Goal: Find specific page/section: Find specific page/section

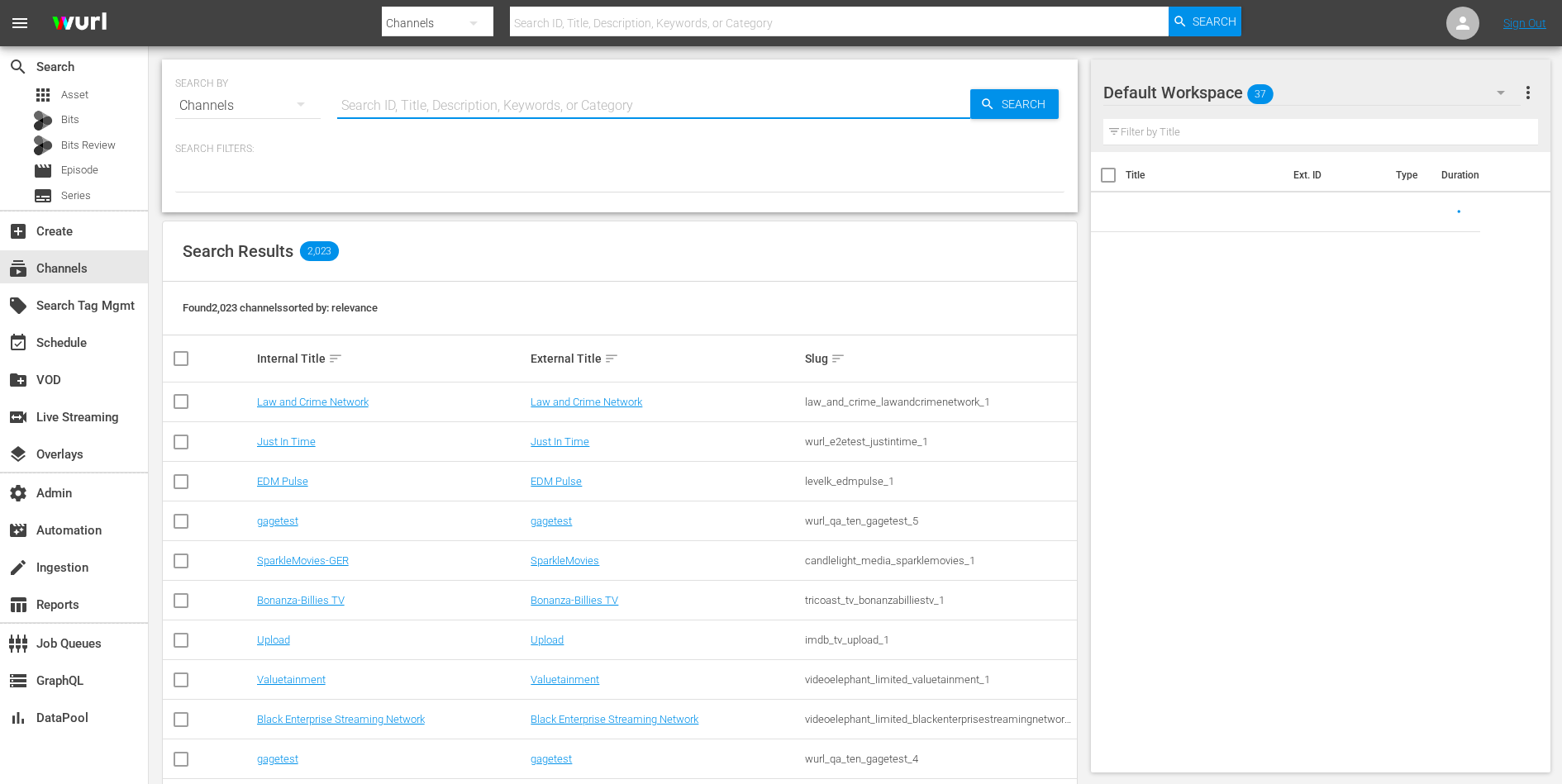
click at [529, 106] on input "text" at bounding box center [653, 105] width 633 height 40
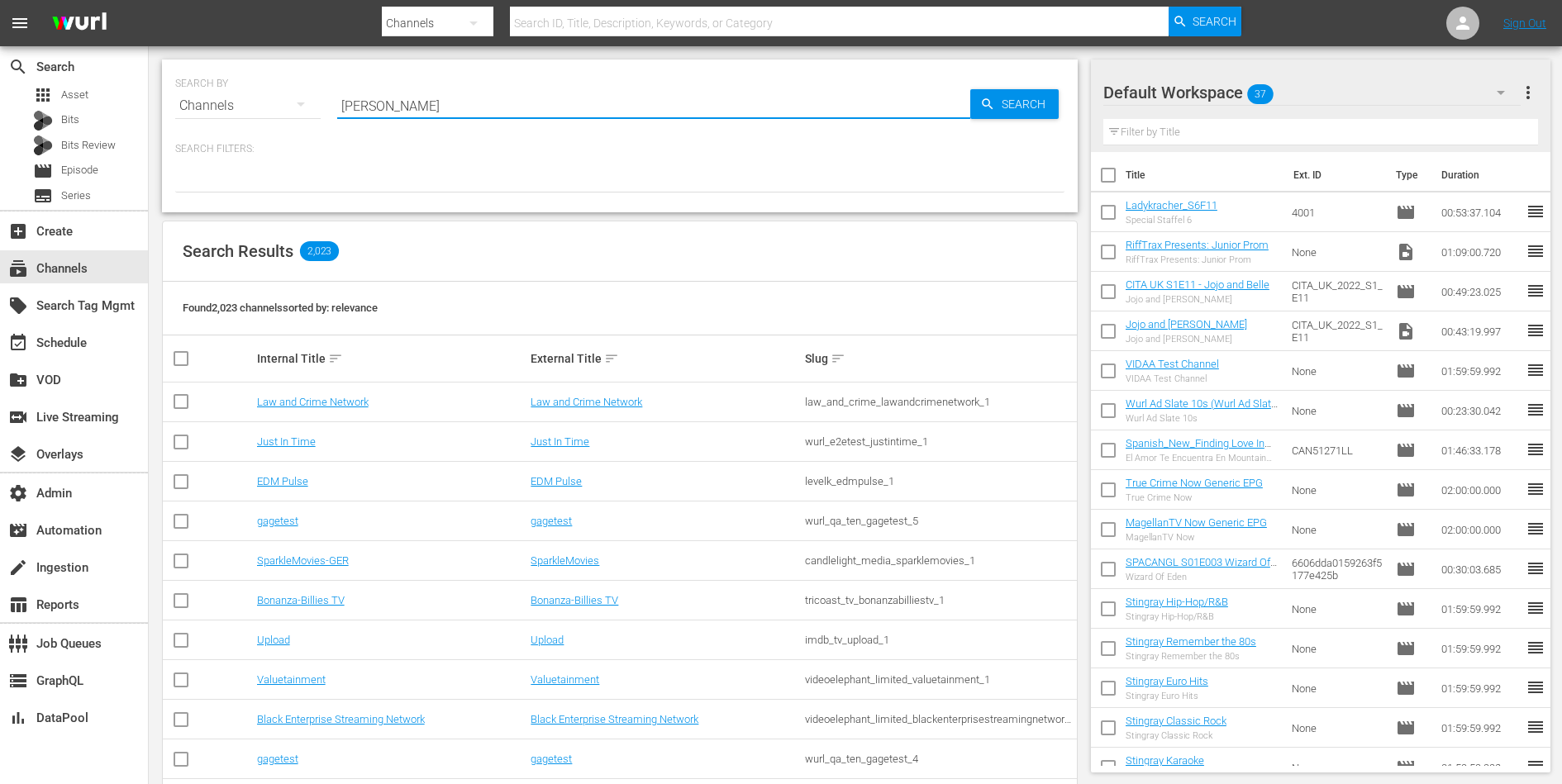
type input "[PERSON_NAME]"
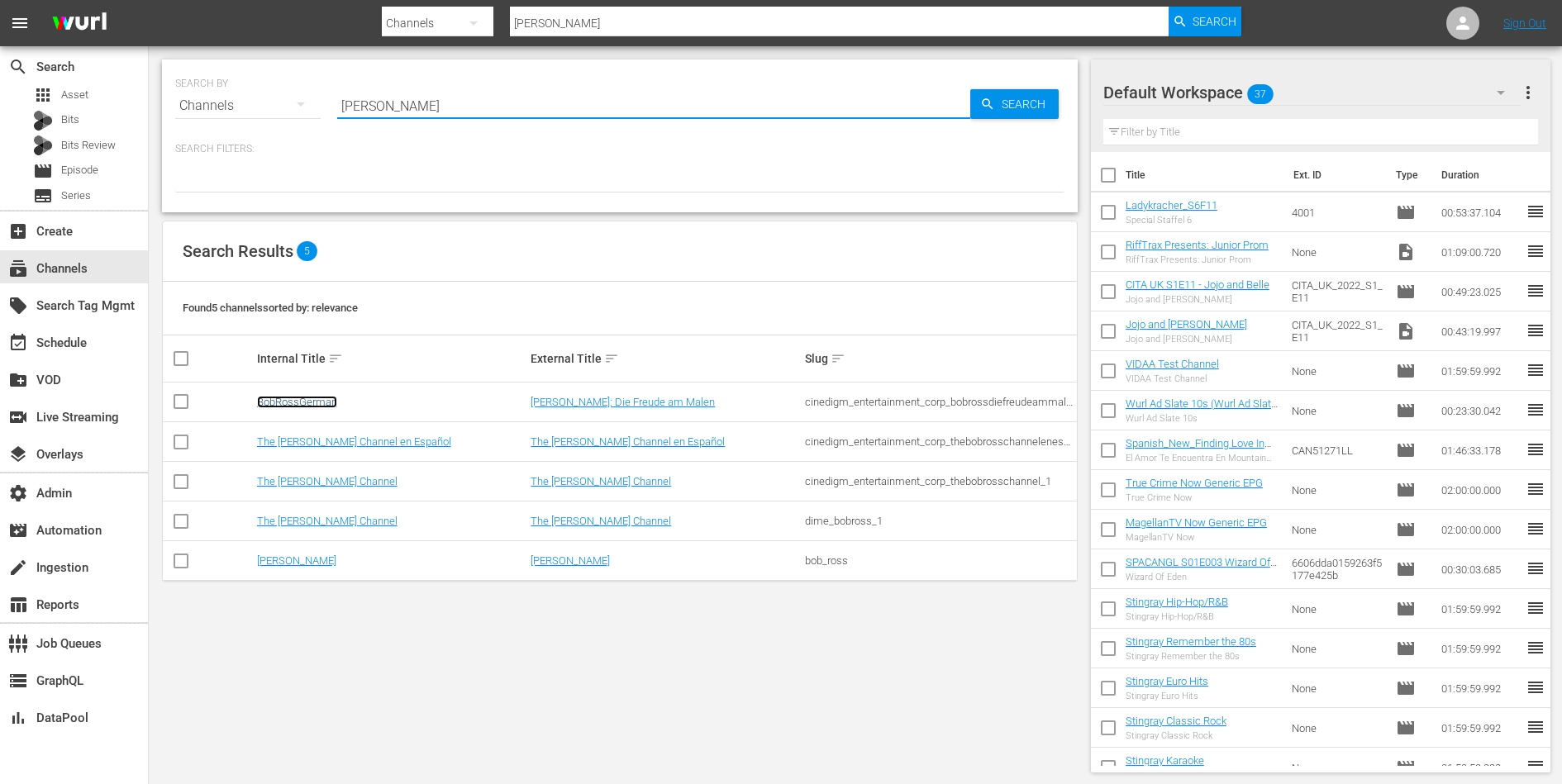
click at [315, 400] on link "BobRossGerman" at bounding box center [297, 402] width 80 height 12
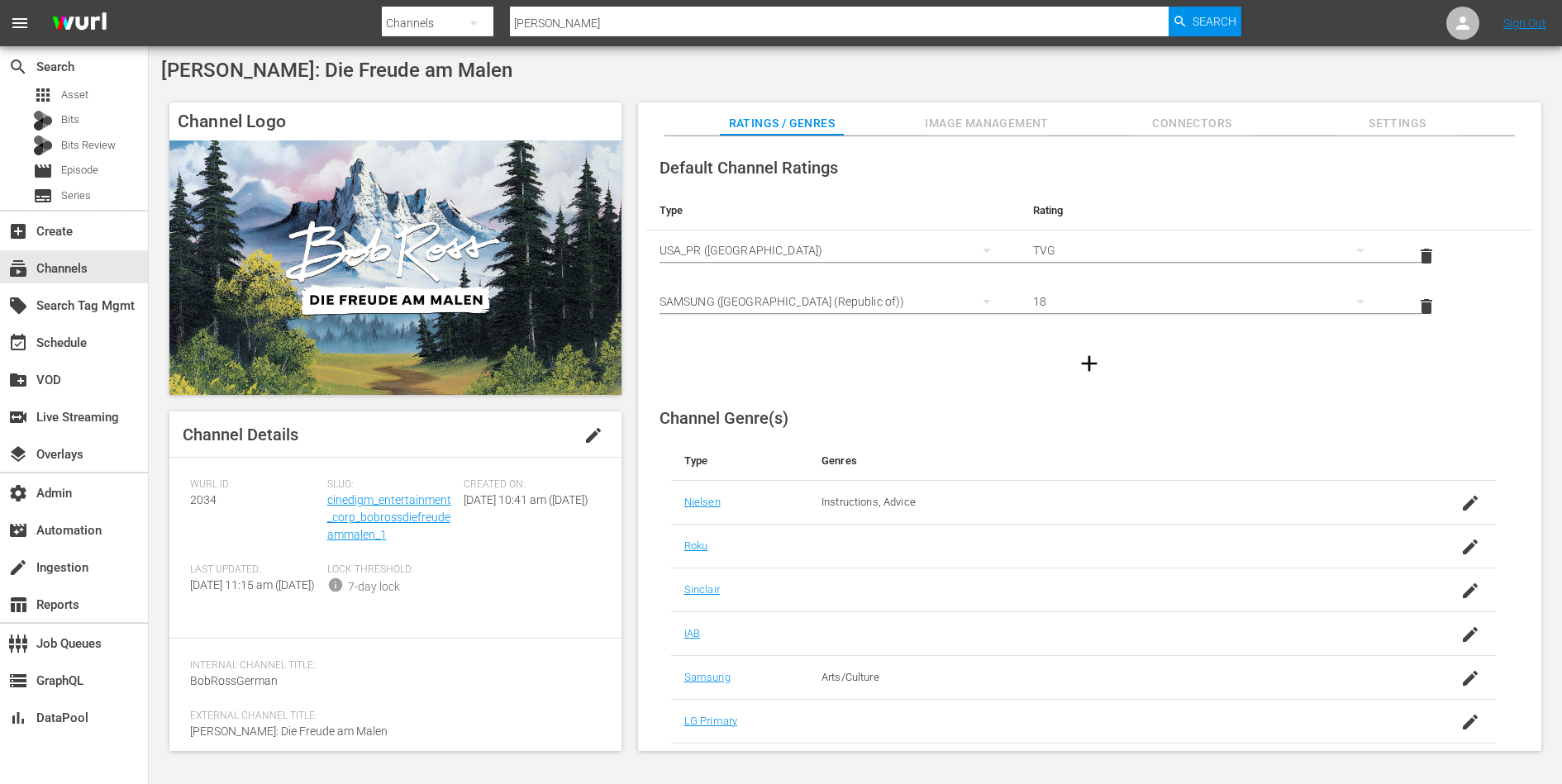
click at [1110, 307] on div "18" at bounding box center [1207, 301] width 347 height 46
click at [909, 361] on div "3 4 5 6 7 8 9 10 11 18 17 16 15 14 13 12" at bounding box center [781, 392] width 1562 height 784
click at [1094, 305] on div "18" at bounding box center [1207, 301] width 347 height 46
click at [1075, 306] on div "3" at bounding box center [1202, 307] width 306 height 27
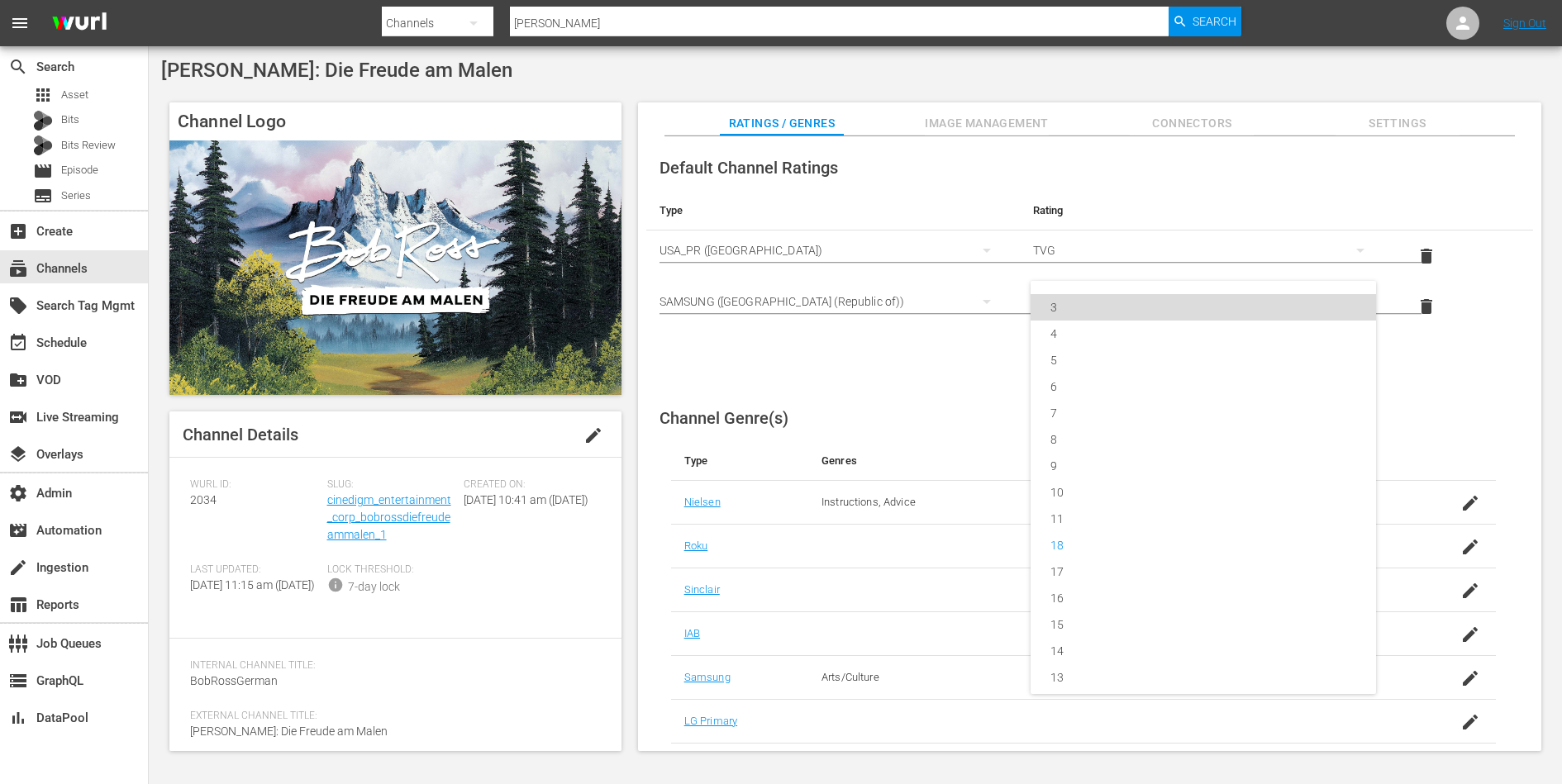
scroll to position [0, 0]
click at [1235, 427] on div "Channel Genre(s) Type Genres Nielsen Instructions, Advice Roku Sinclair IAB Sam…" at bounding box center [1089, 635] width 887 height 480
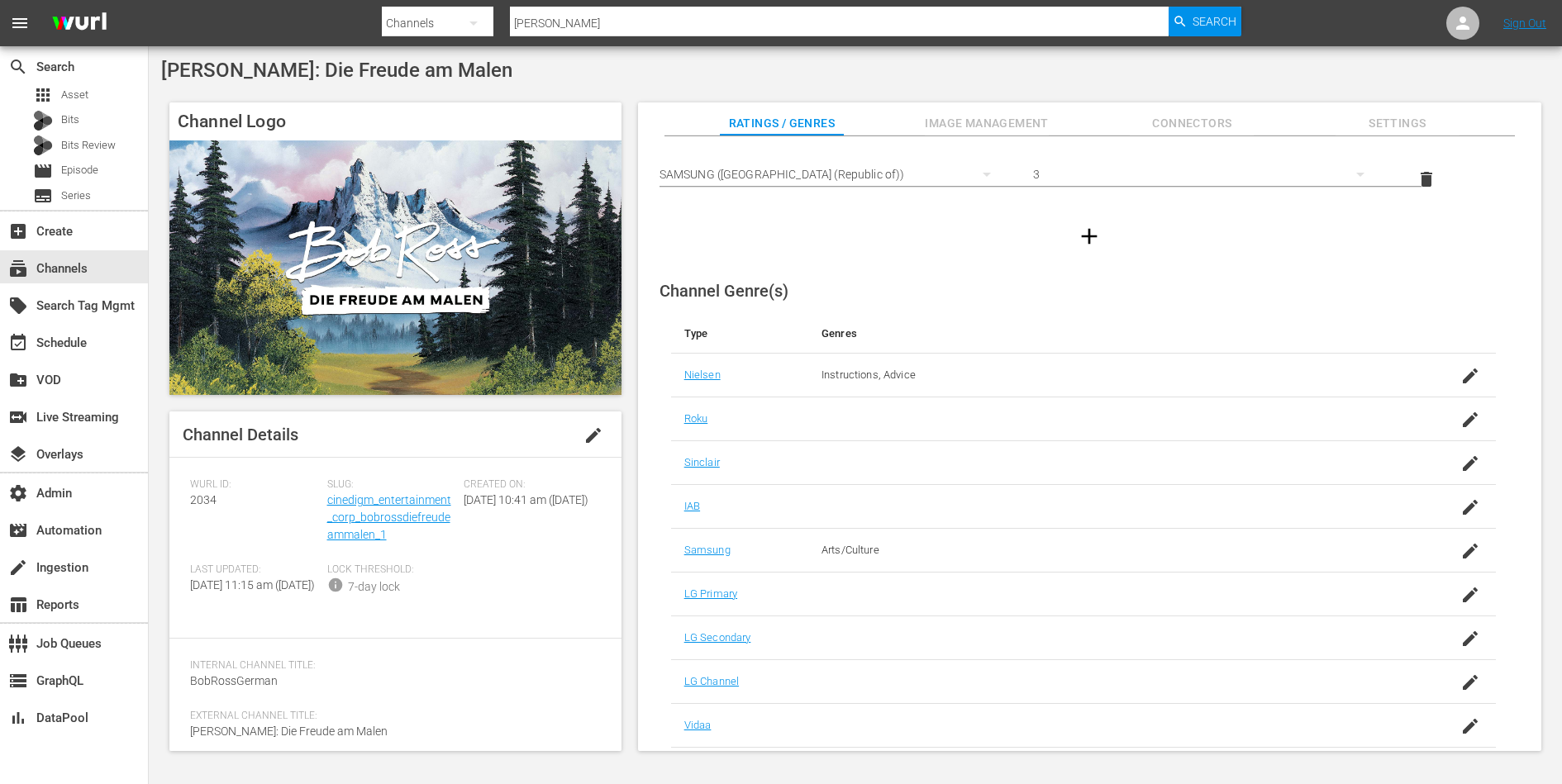
click at [1165, 120] on span "Connectors" at bounding box center [1192, 123] width 124 height 20
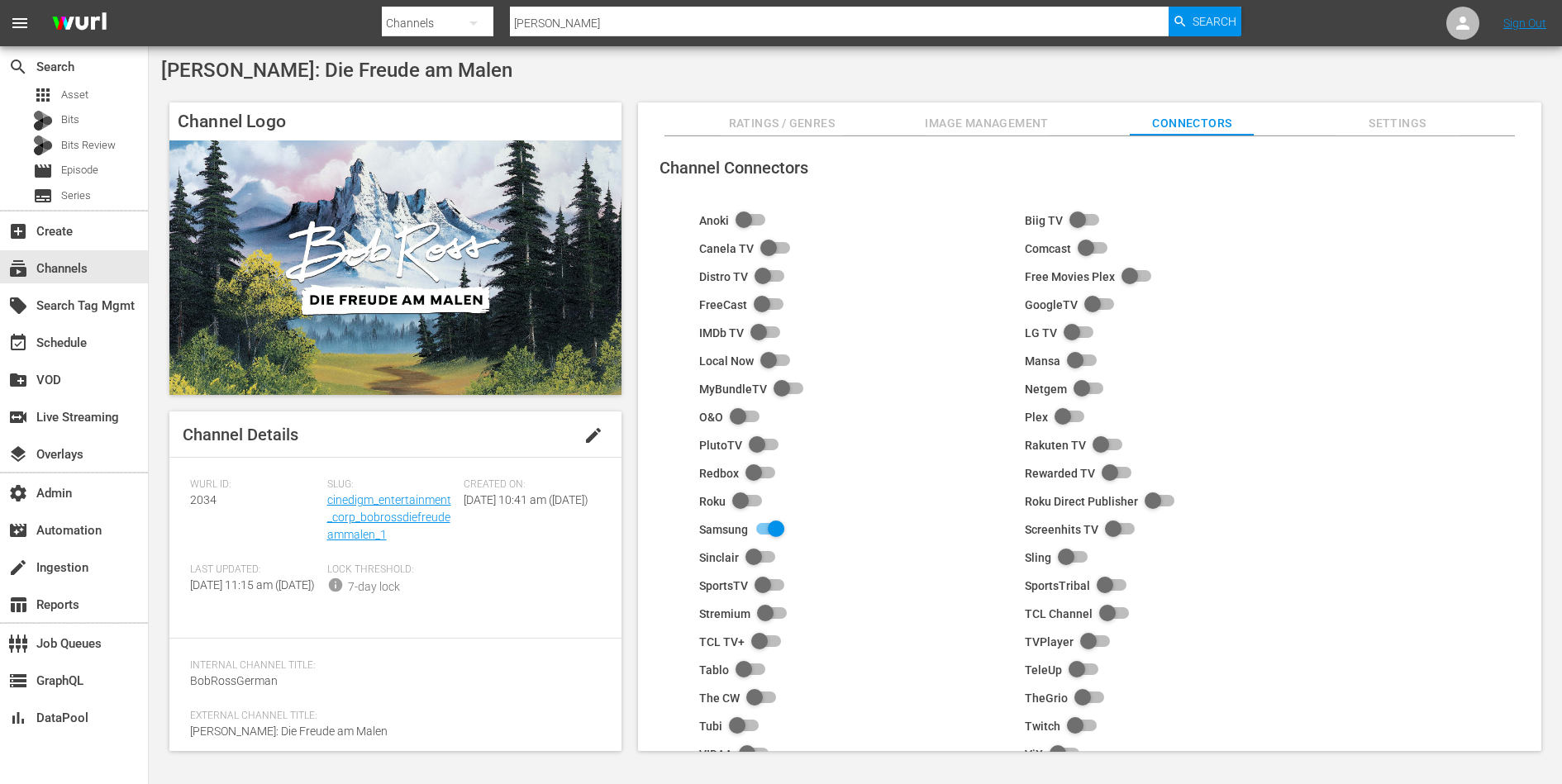
click at [985, 105] on button "Image Management" at bounding box center [987, 119] width 124 height 33
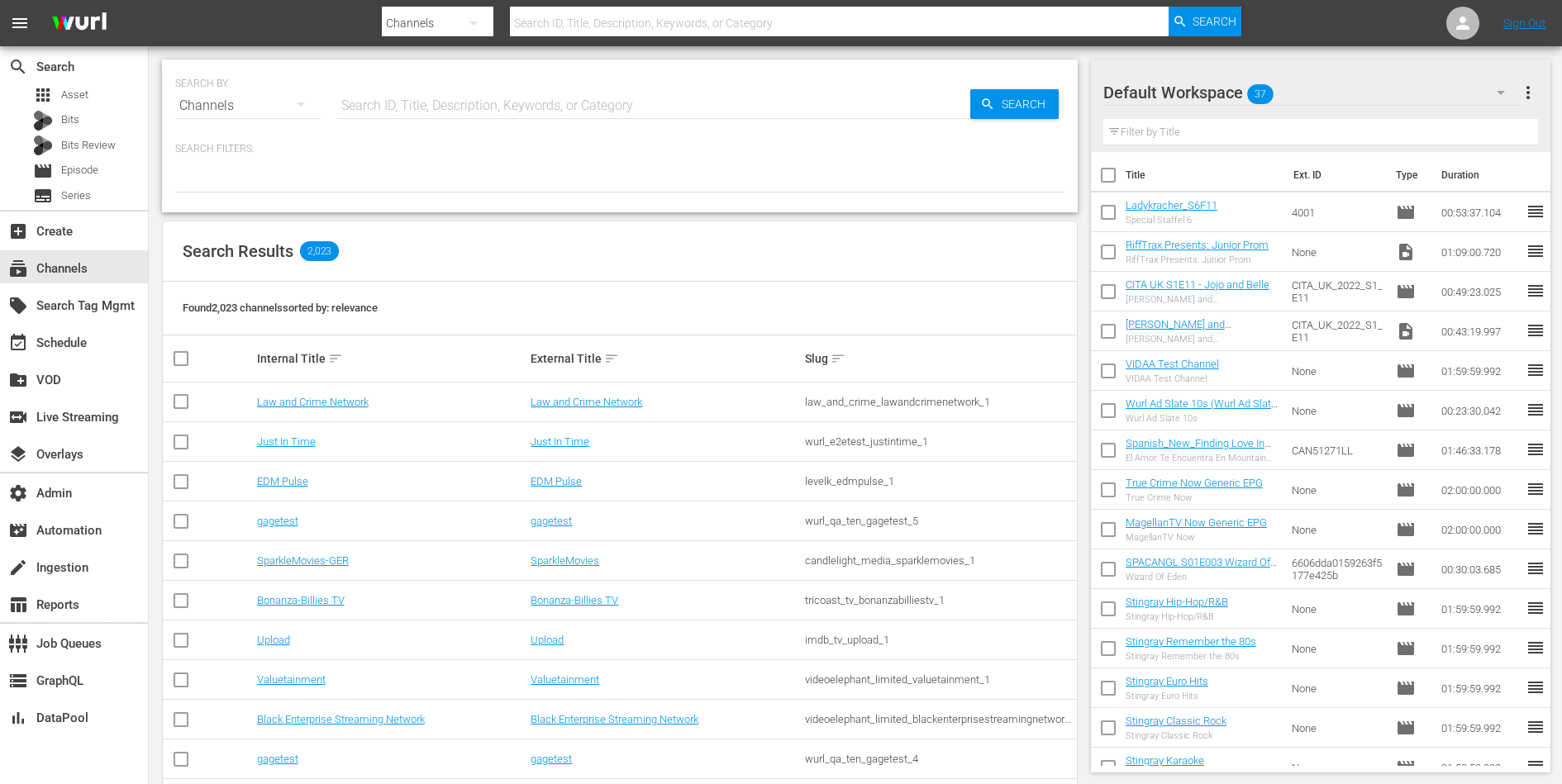
click at [570, 113] on input "text" at bounding box center [653, 105] width 633 height 40
type input "romcom"
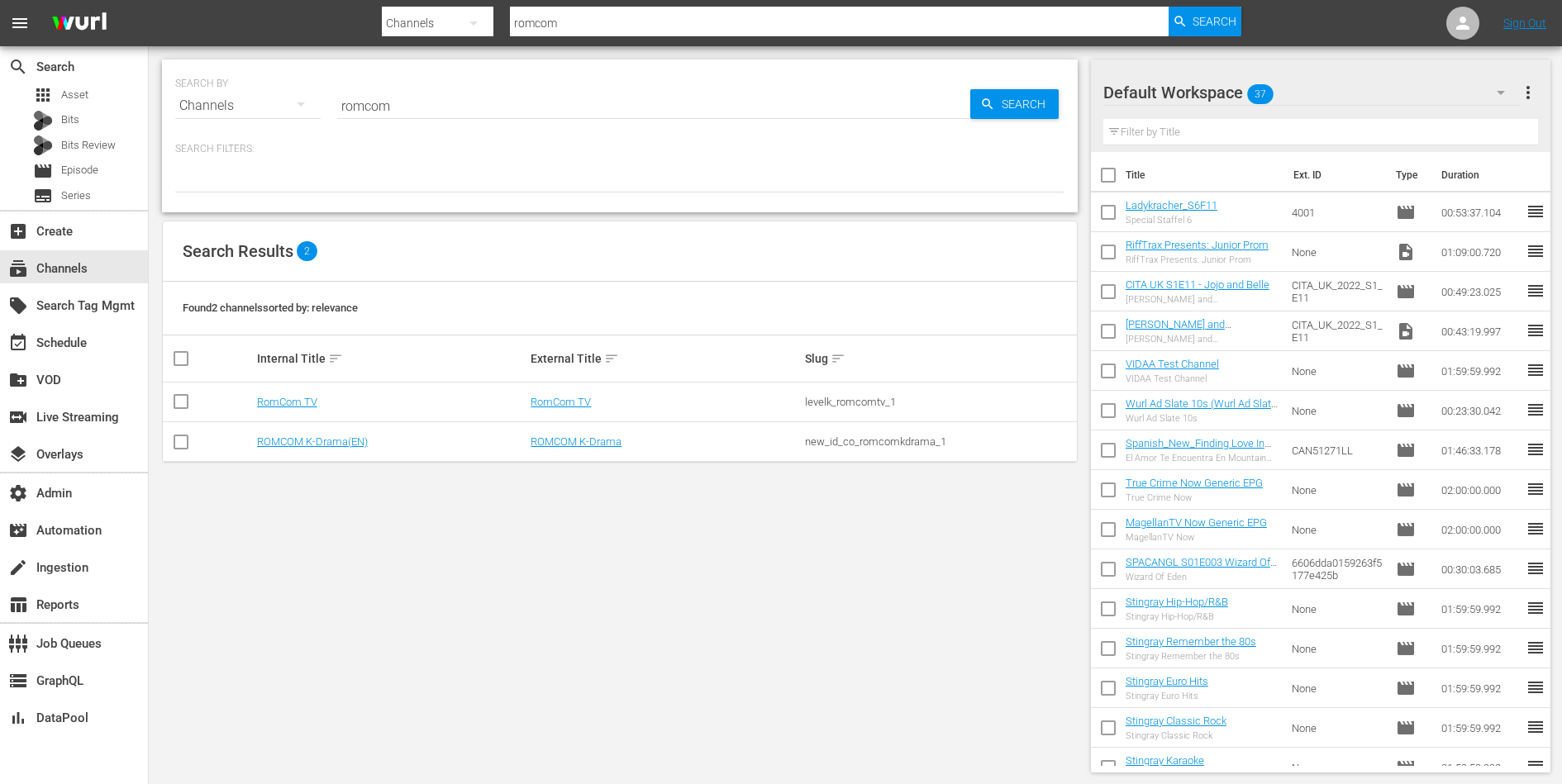
click at [285, 393] on td "RomCom TV" at bounding box center [392, 402] width 275 height 40
click at [285, 397] on link "RomCom TV" at bounding box center [287, 402] width 60 height 12
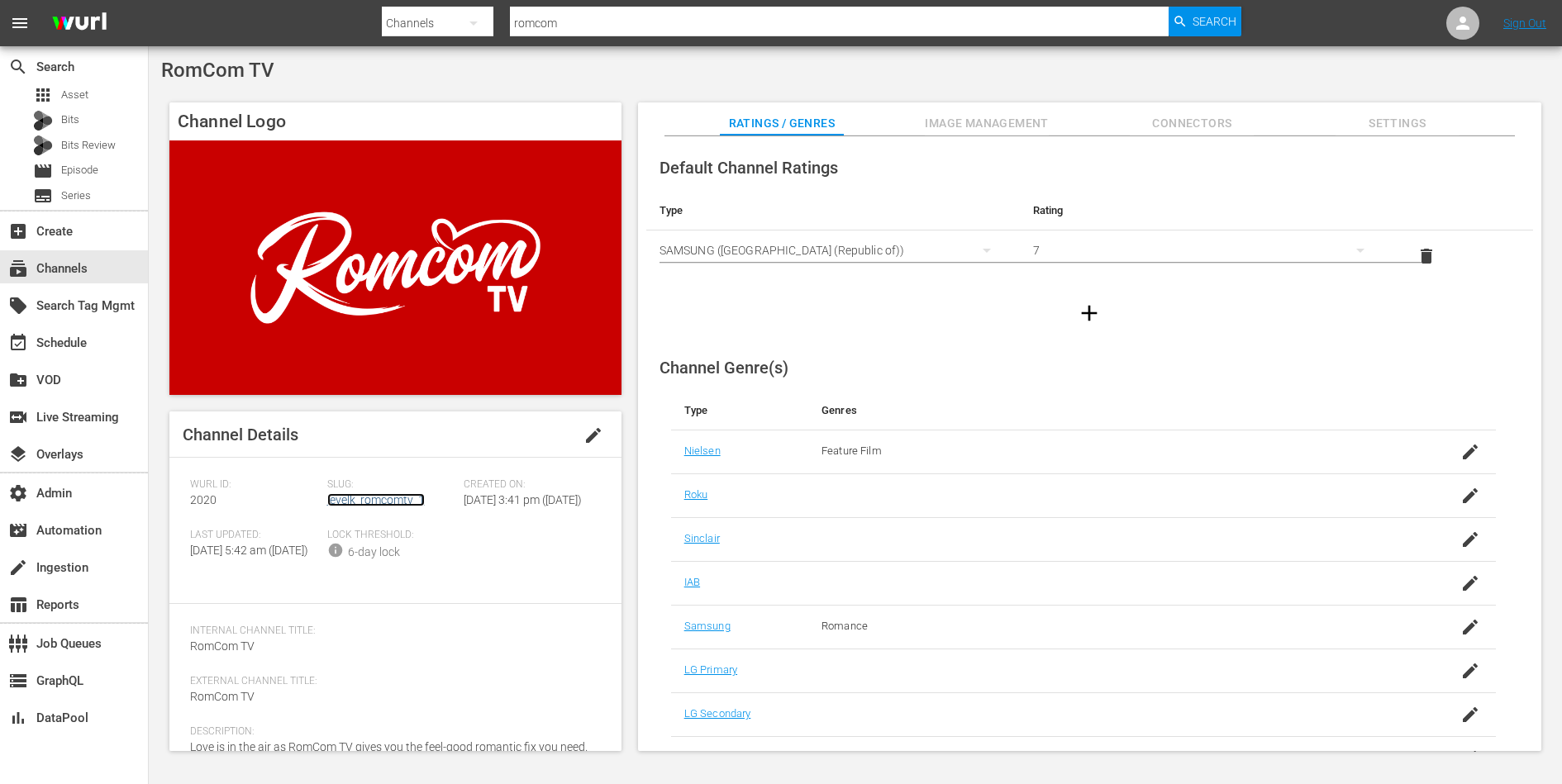
click at [353, 505] on link "levelk_romcomtv_1" at bounding box center [376, 500] width 97 height 13
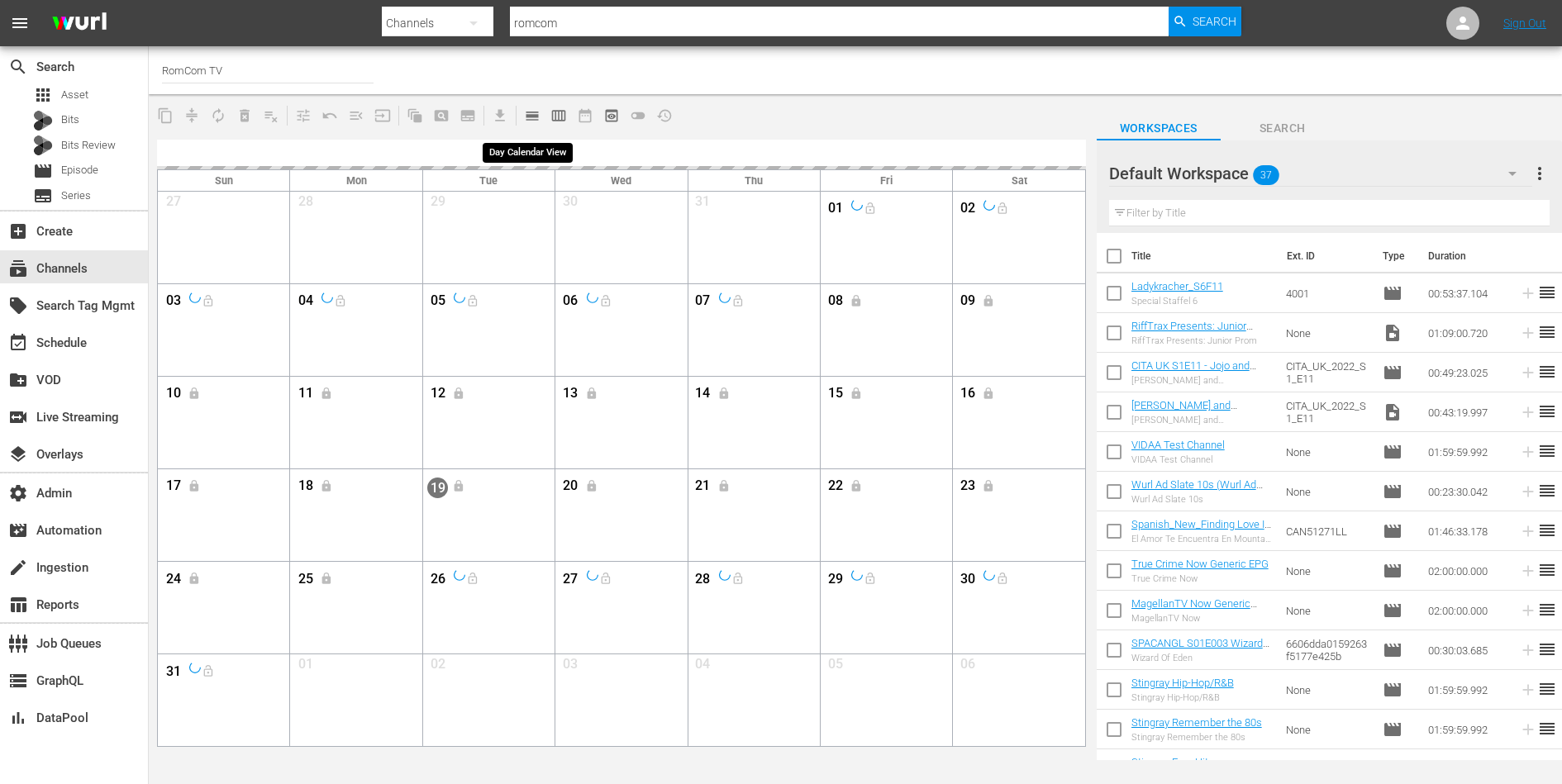
click at [535, 116] on span "calendar_view_day_outlined" at bounding box center [532, 115] width 17 height 17
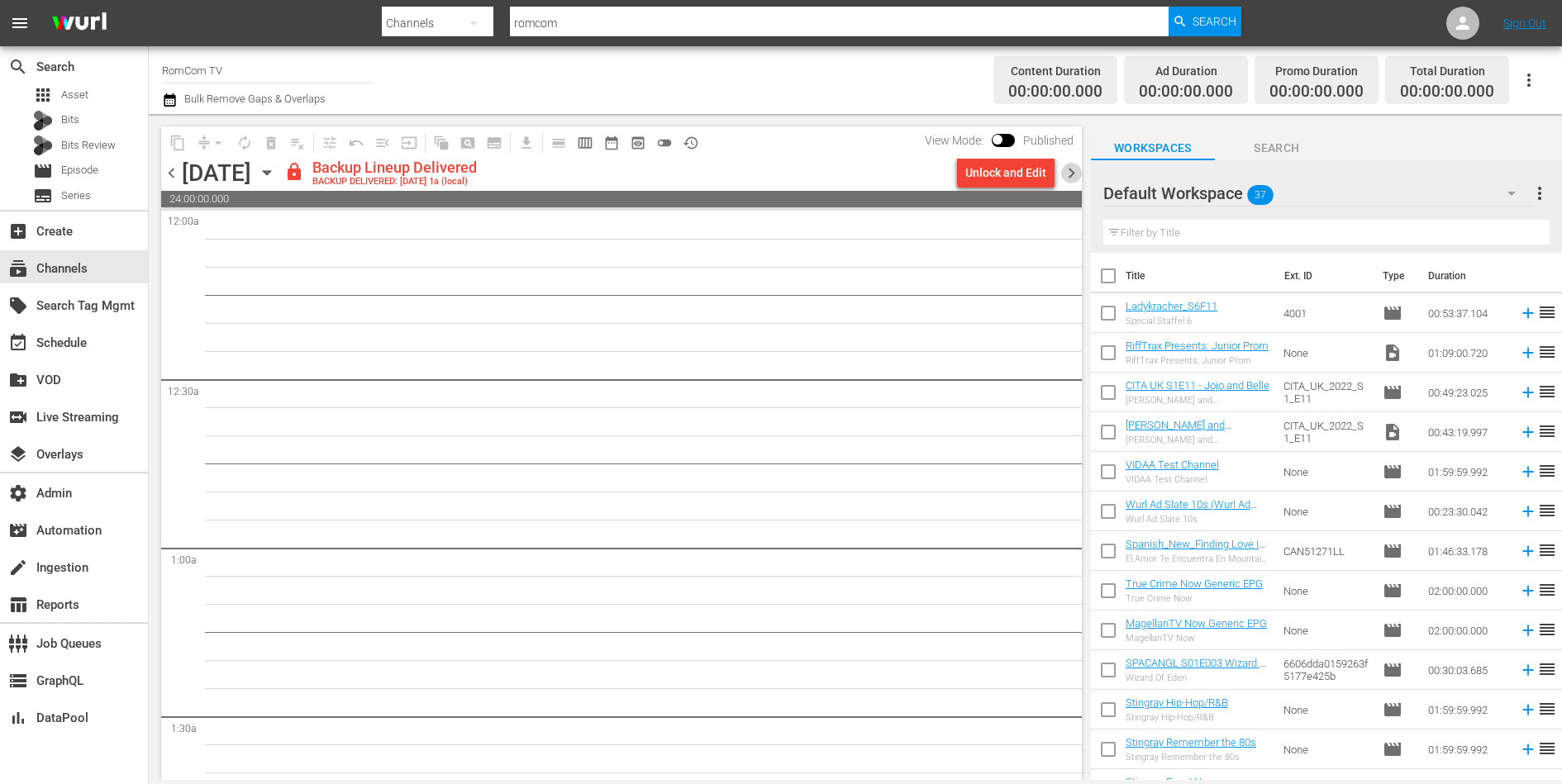
click at [1072, 172] on span "chevron_right" at bounding box center [1070, 173] width 20 height 20
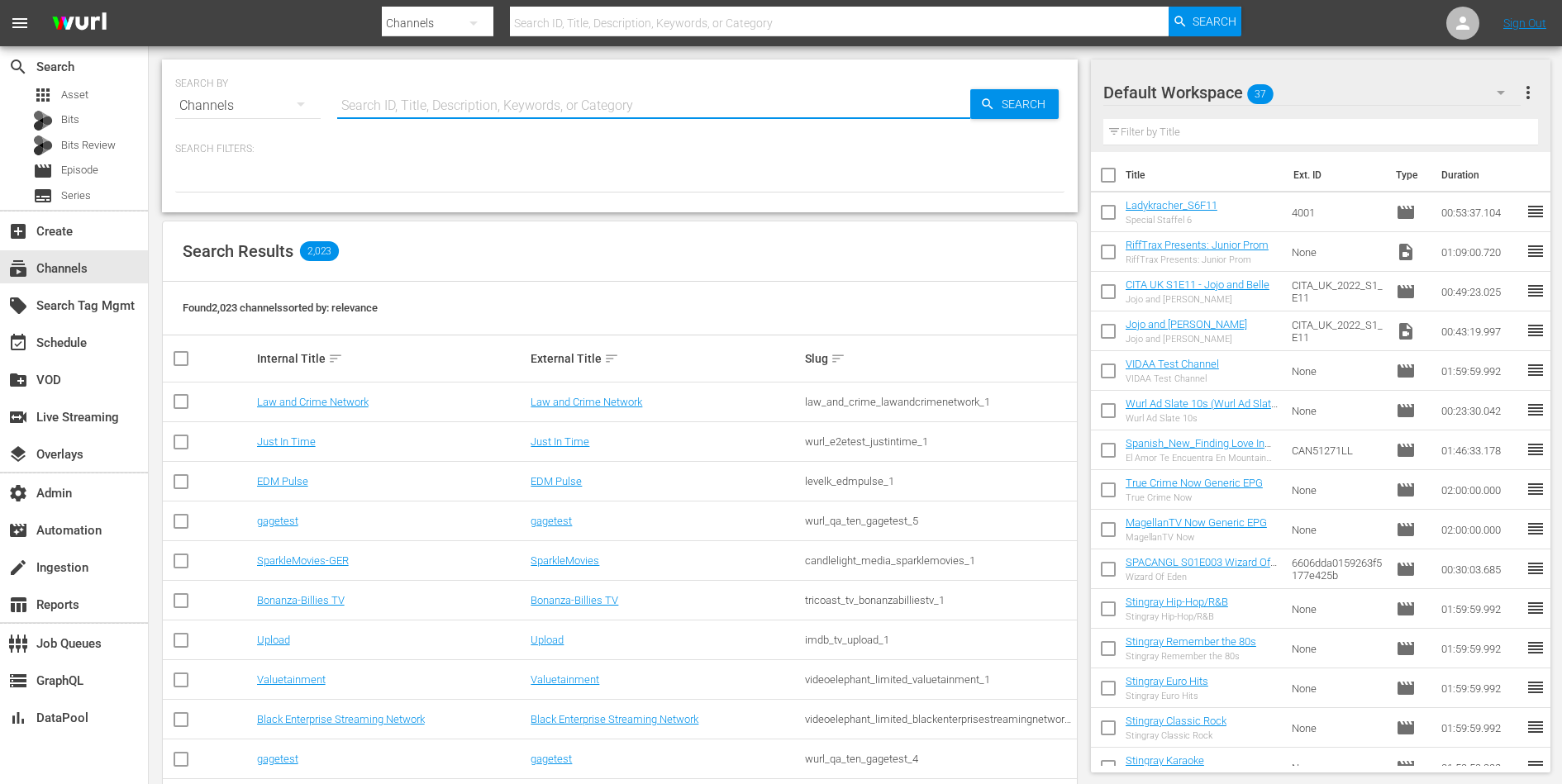
click at [655, 102] on input "text" at bounding box center [653, 105] width 633 height 40
type input "romcom"
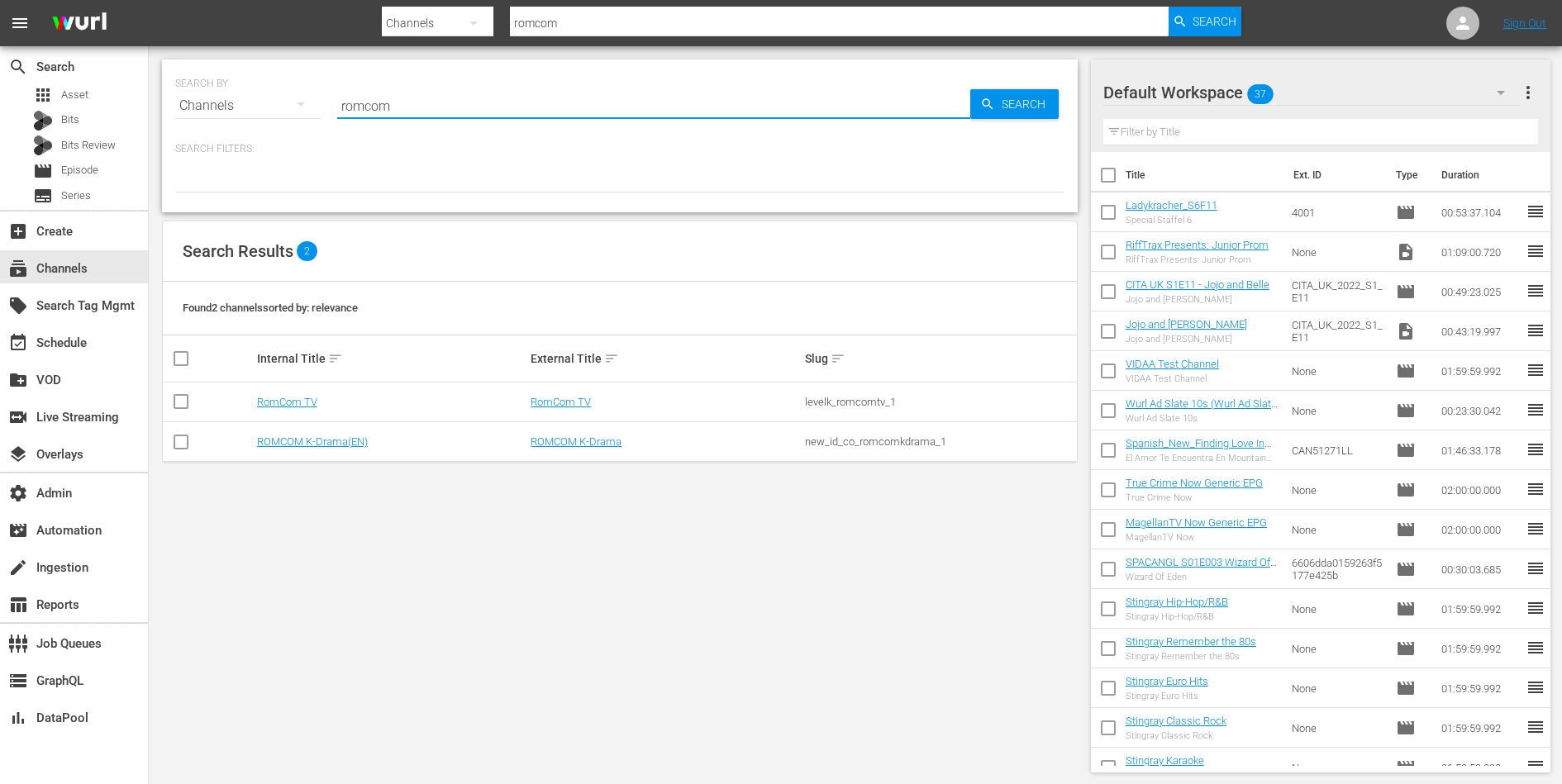
click at [821, 397] on div "levelk_romcomtv_1" at bounding box center [939, 402] width 269 height 12
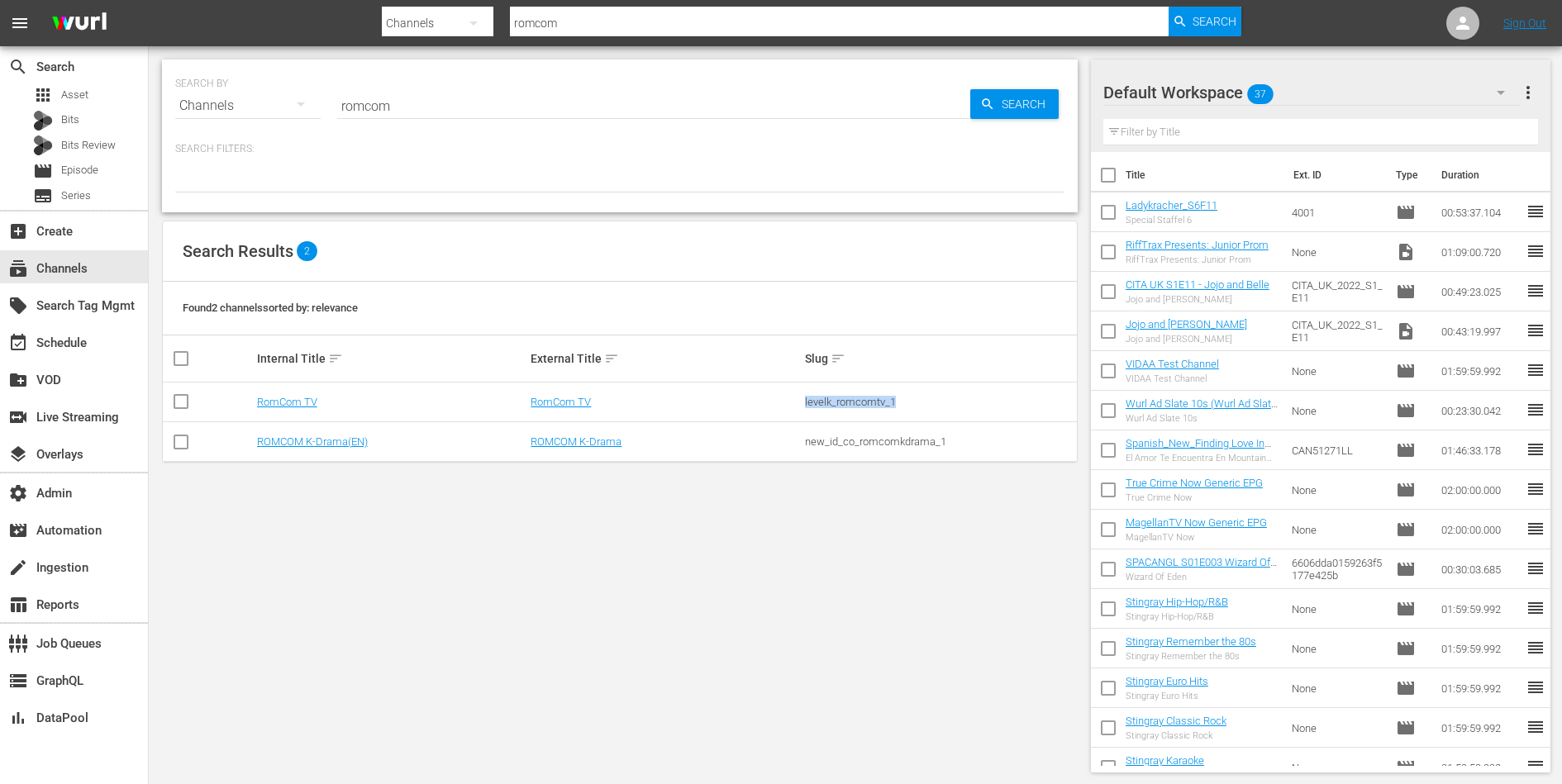
click at [821, 397] on div "levelk_romcomtv_1" at bounding box center [939, 402] width 269 height 12
copy div "levelk_romcomtv_1"
click at [310, 405] on link "RomCom TV" at bounding box center [287, 402] width 60 height 12
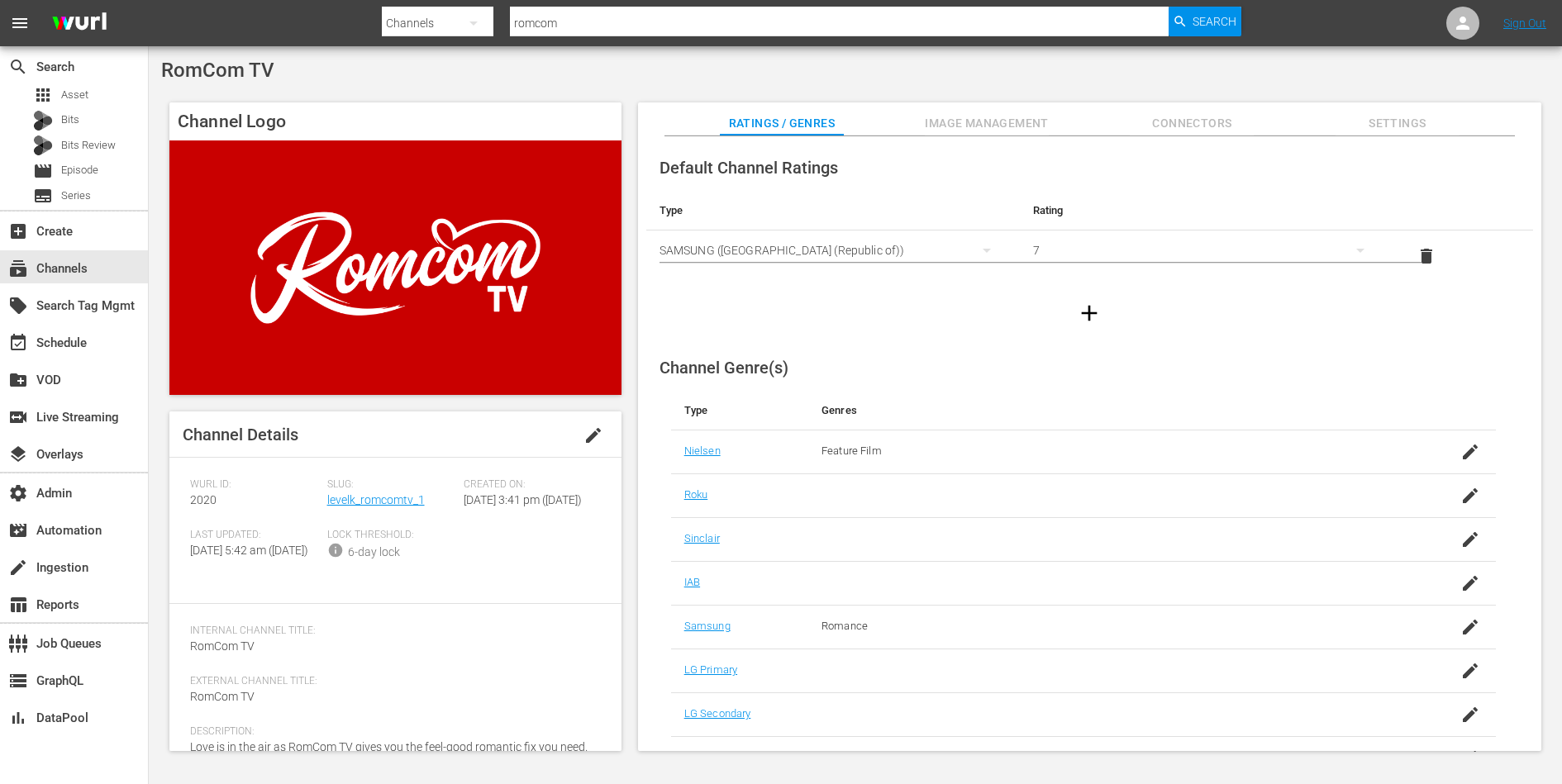
click at [570, 24] on input "romcom" at bounding box center [838, 23] width 658 height 40
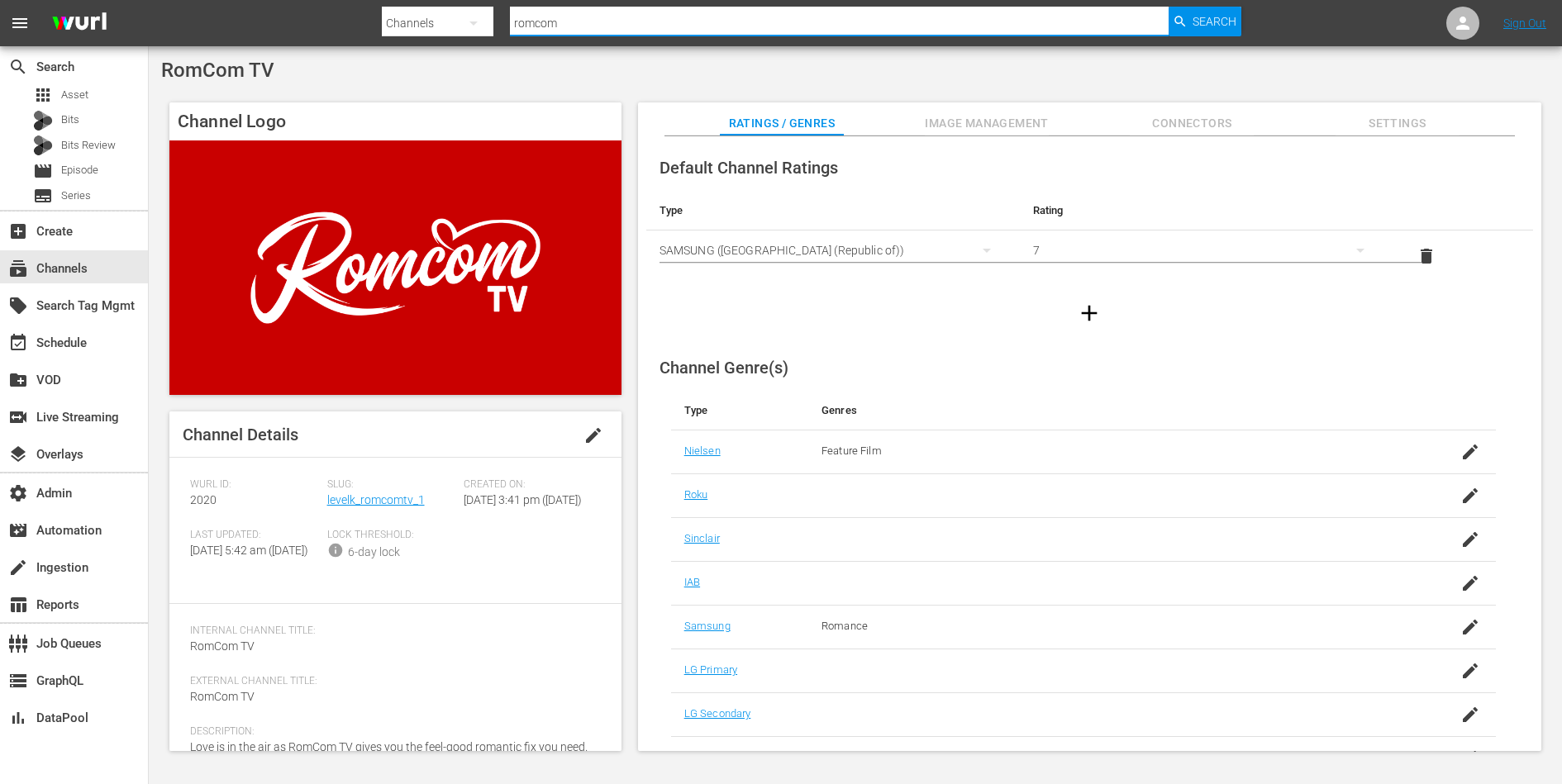
click at [570, 24] on input "romcom" at bounding box center [838, 23] width 658 height 40
type input "lady"
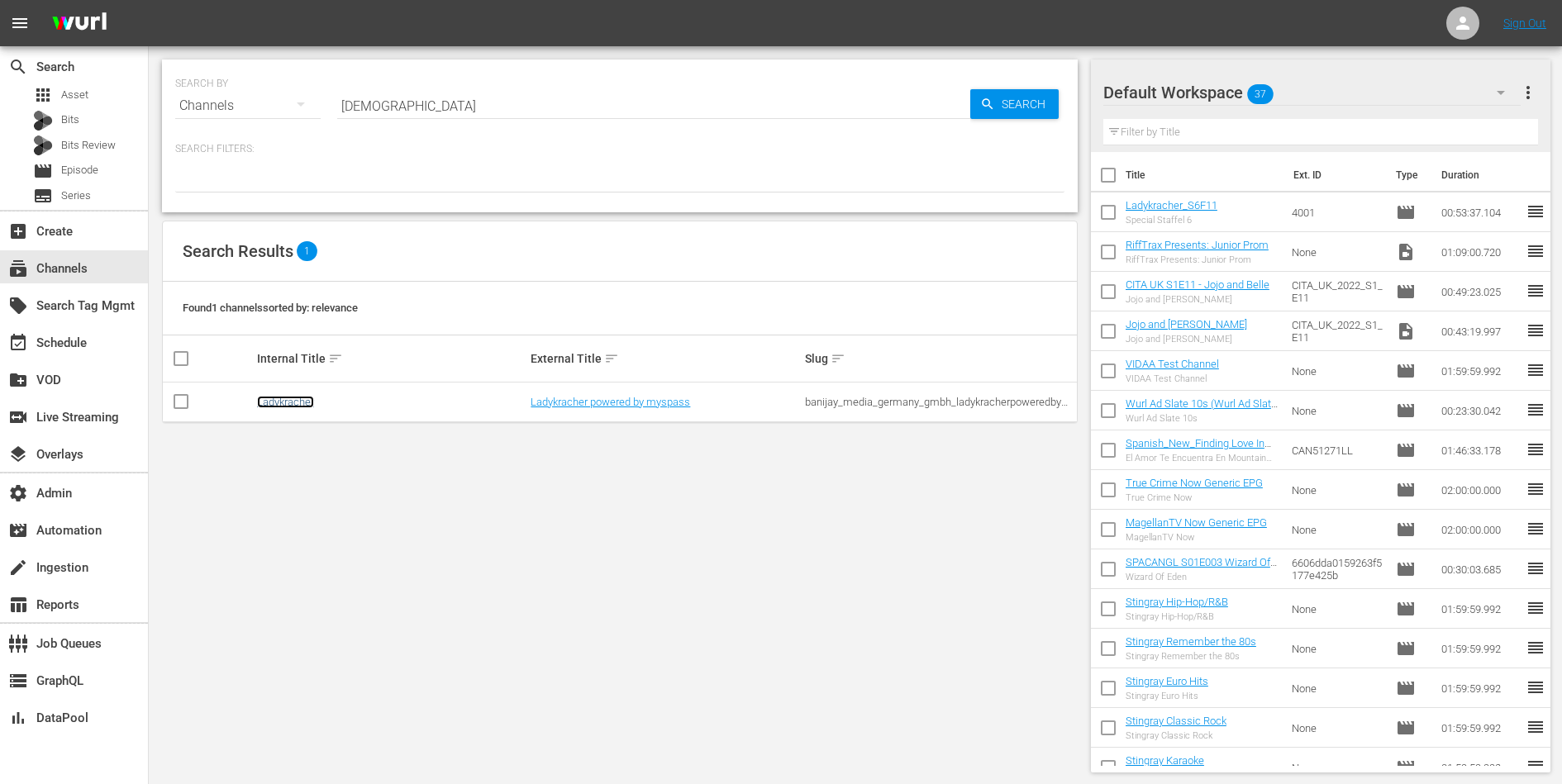
click at [280, 407] on link "Ladykracher" at bounding box center [285, 402] width 57 height 12
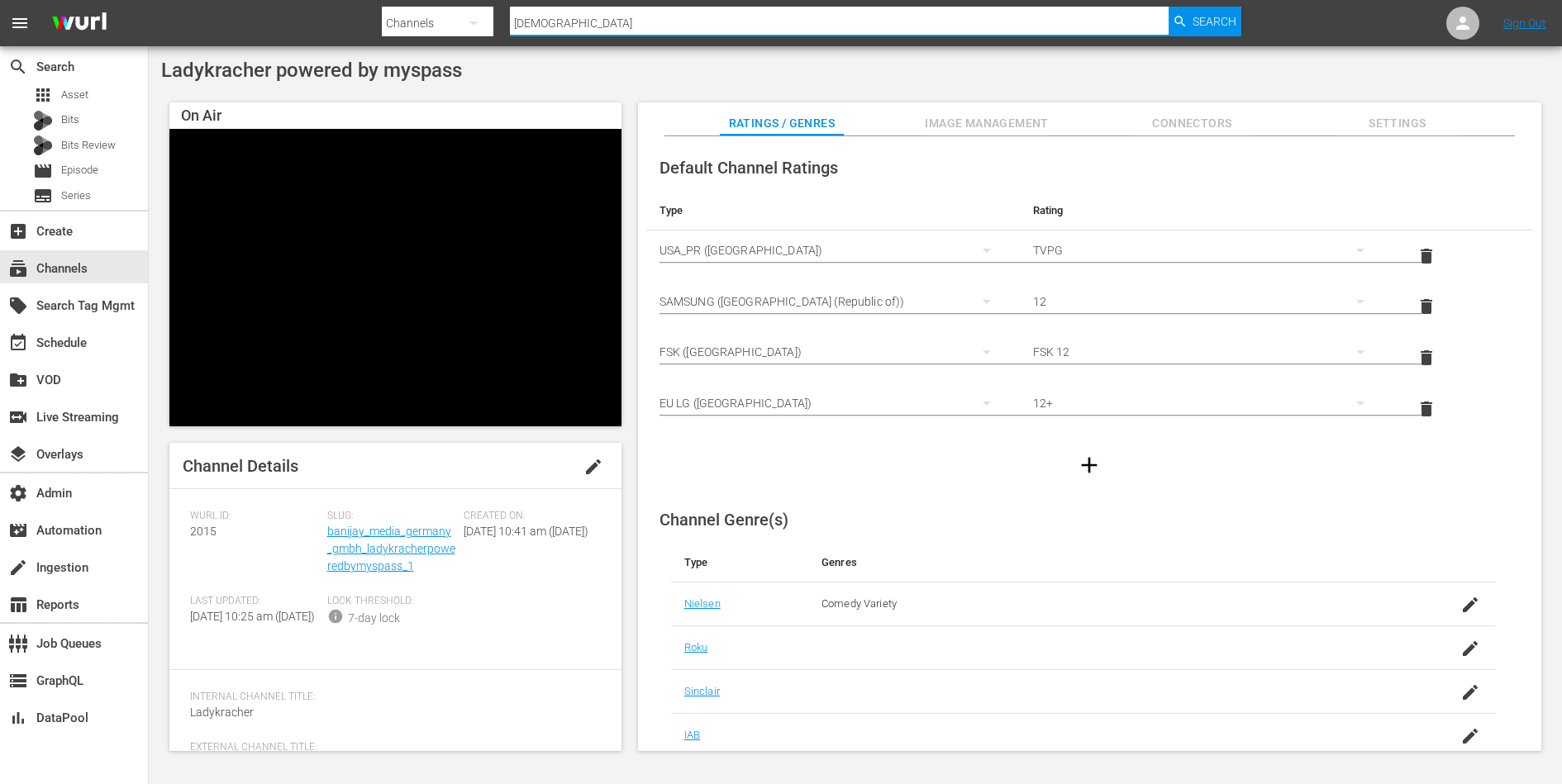
click at [587, 28] on input "lady" at bounding box center [838, 23] width 658 height 40
type input "paste"
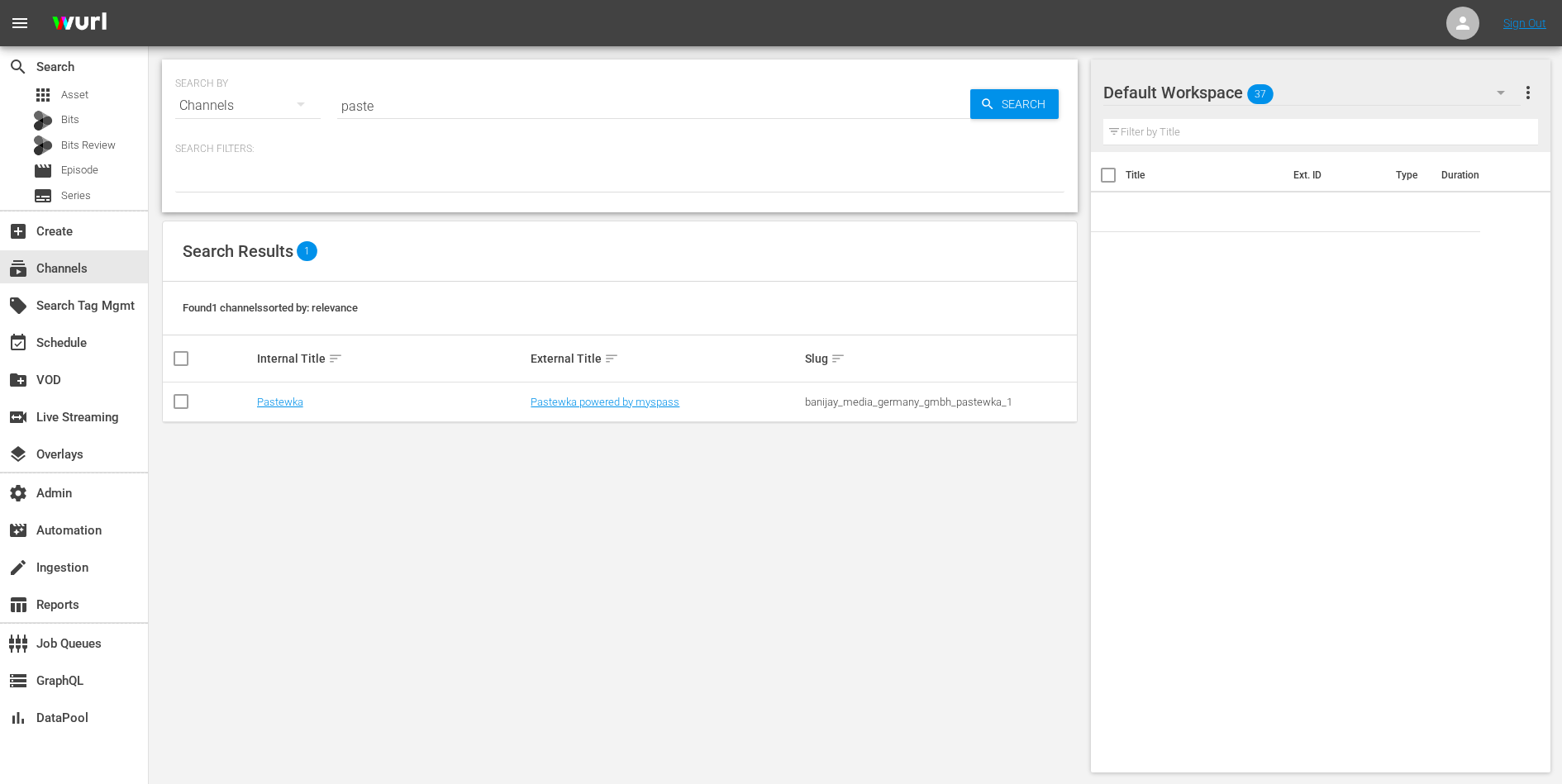
click at [284, 392] on td "Pastewka" at bounding box center [392, 402] width 275 height 40
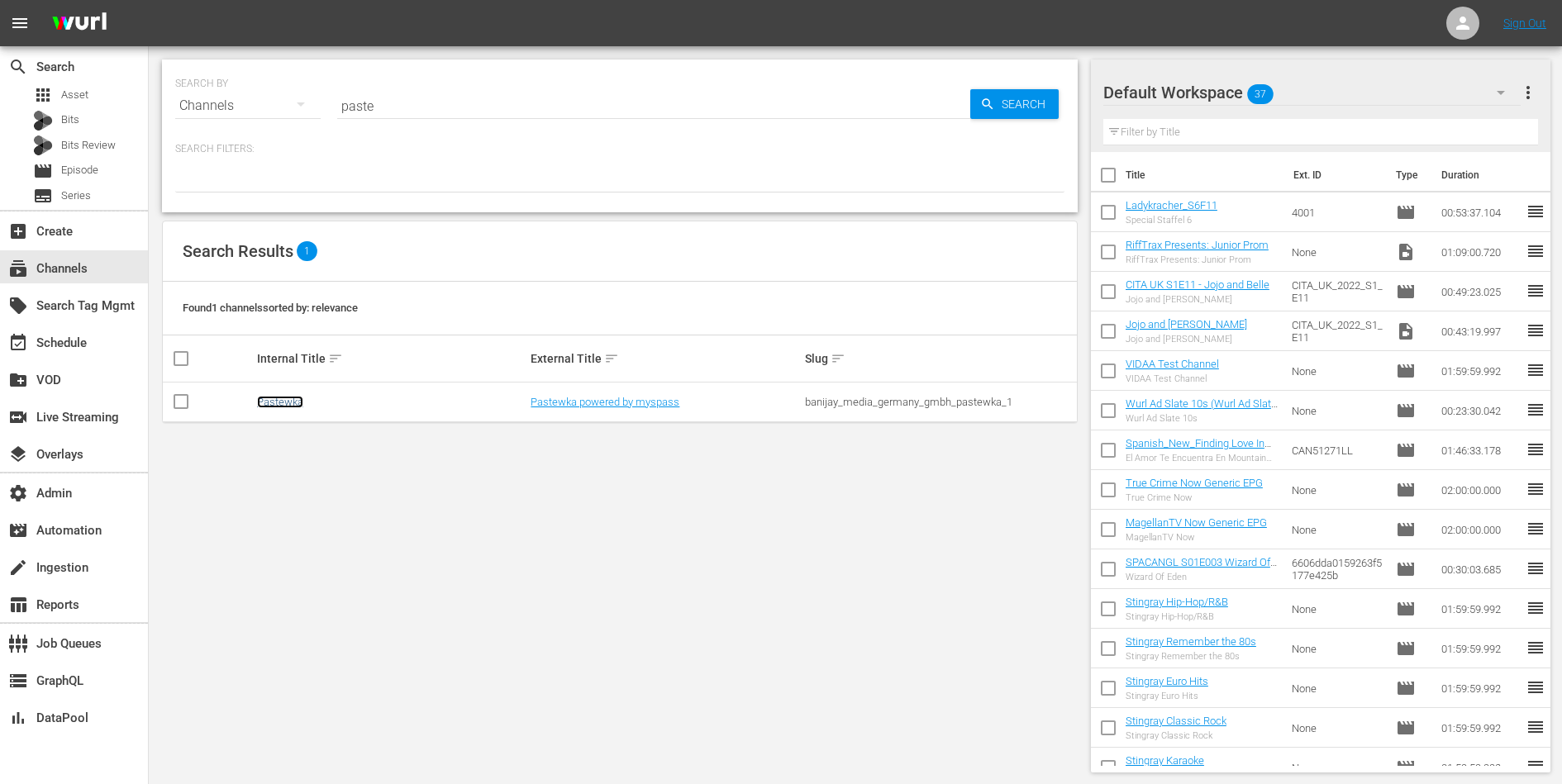
click at [284, 397] on link "Pastewka" at bounding box center [280, 402] width 46 height 12
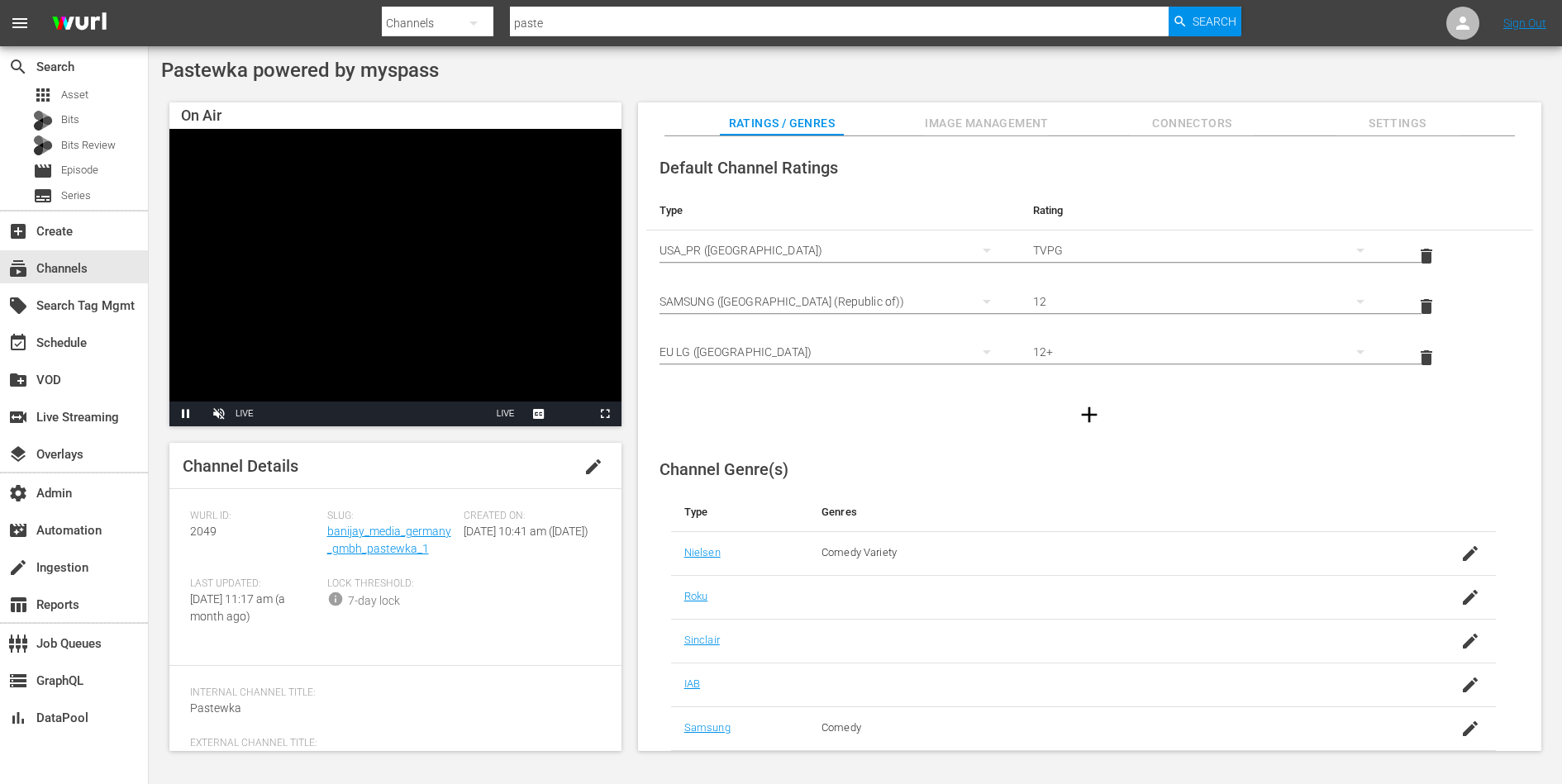
click at [566, 23] on input "paste" at bounding box center [838, 23] width 658 height 40
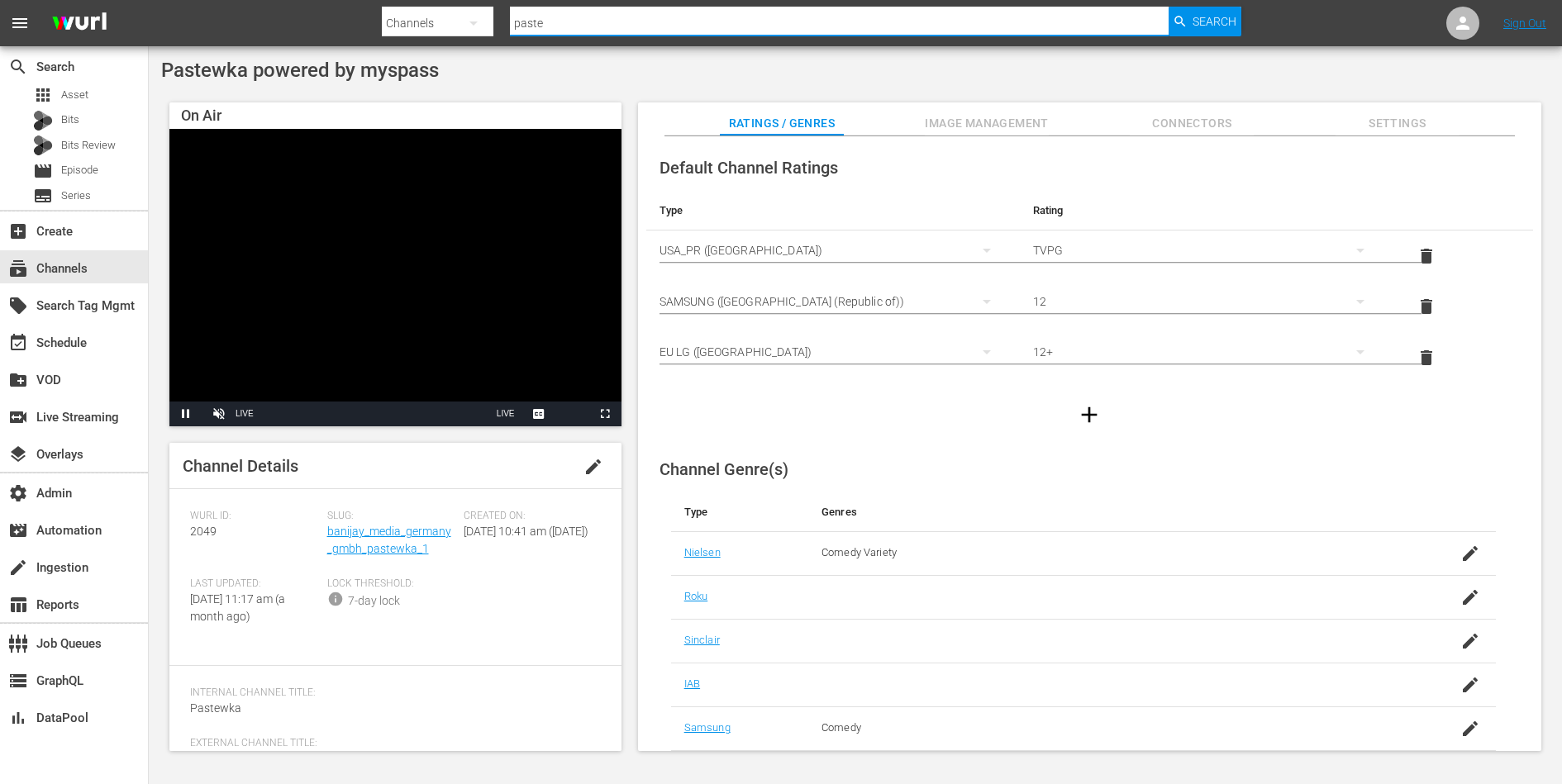
click at [566, 23] on input "paste" at bounding box center [838, 23] width 658 height 40
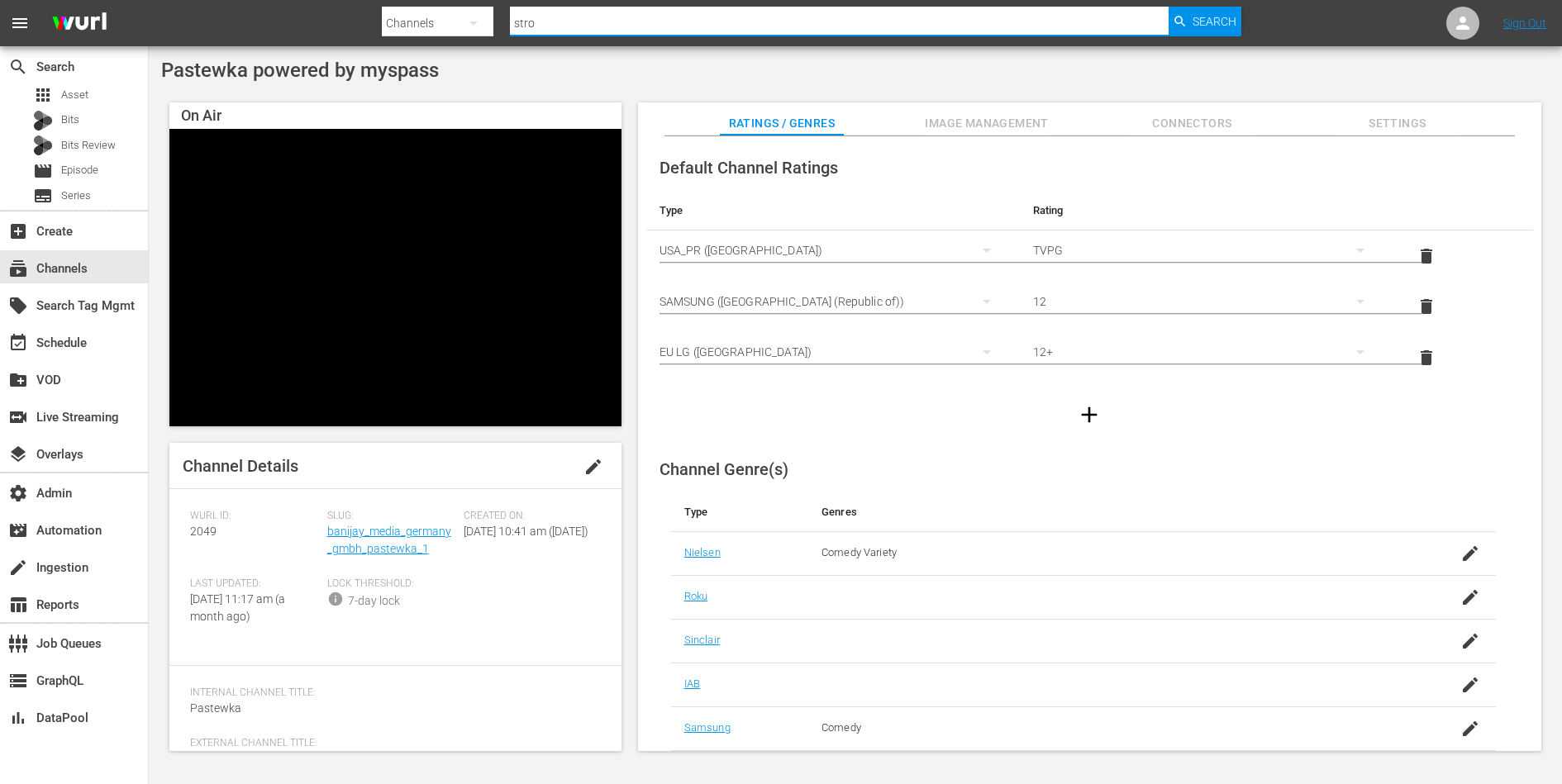
type input "strom"
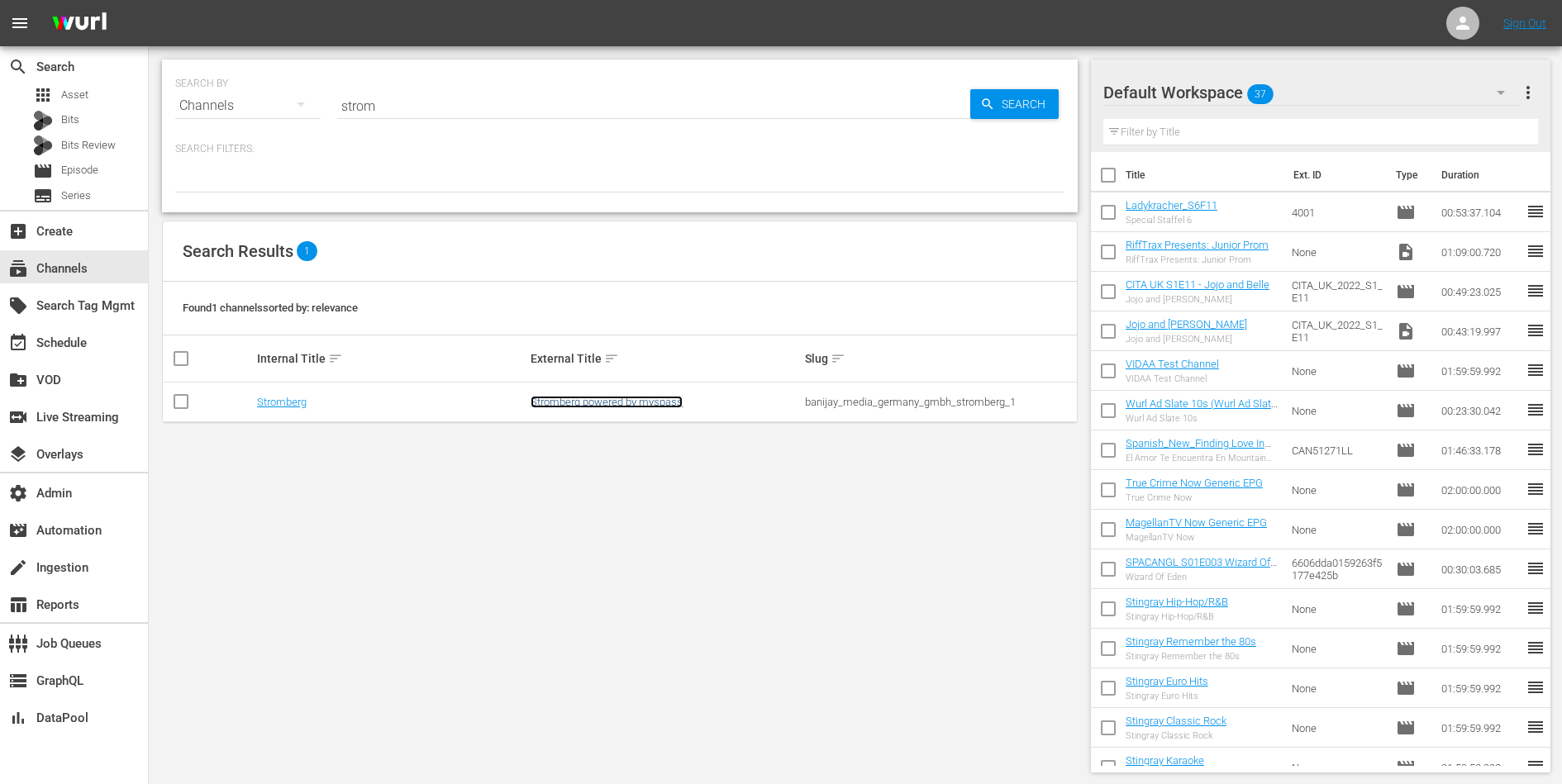
click at [570, 399] on link "Stromberg powered by myspass" at bounding box center [607, 402] width 152 height 12
